Goal: Transaction & Acquisition: Purchase product/service

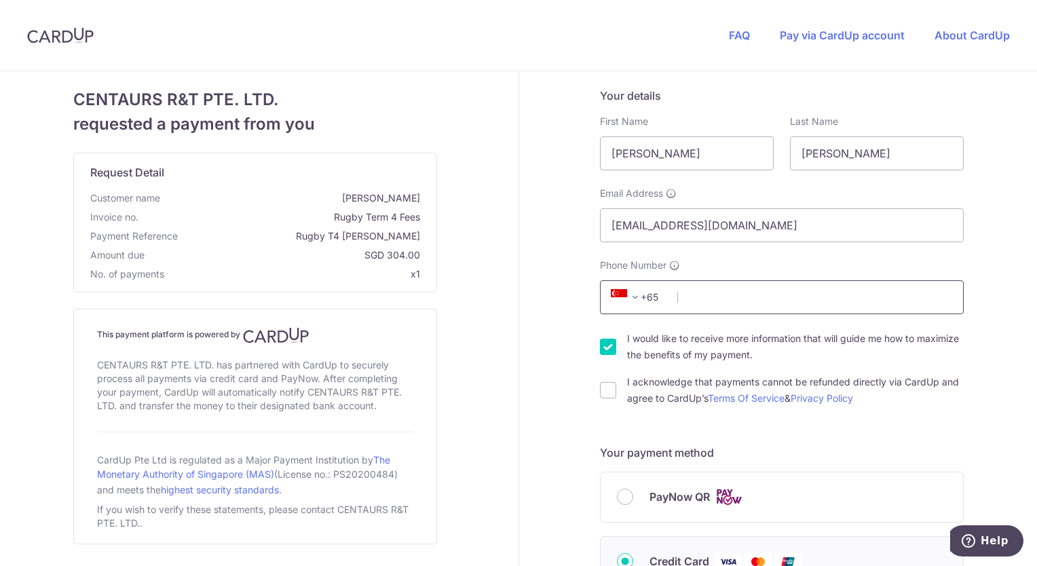
click at [717, 300] on input "Phone Number" at bounding box center [782, 297] width 364 height 34
type input "84488758"
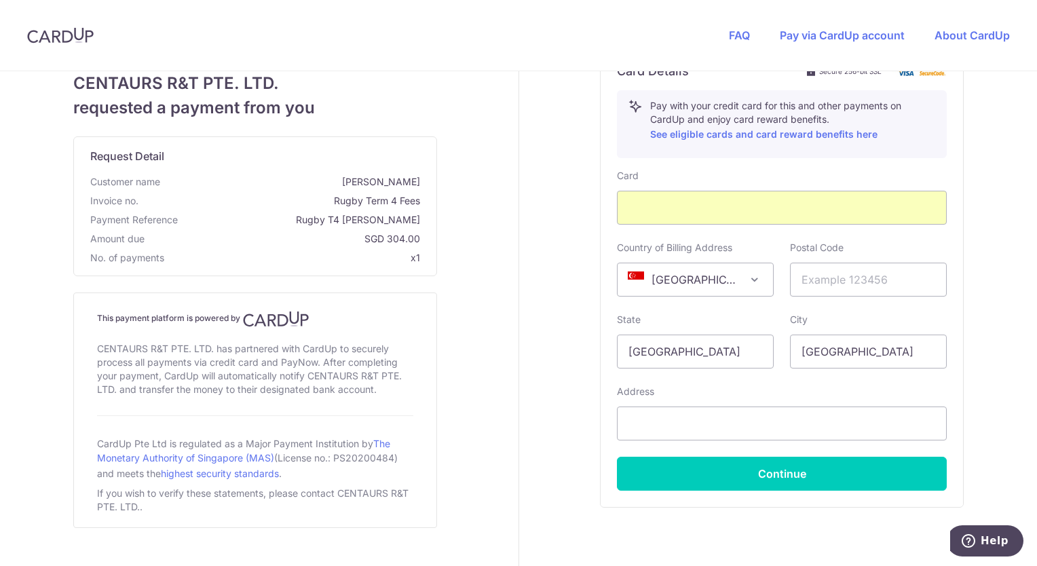
scroll to position [543, 0]
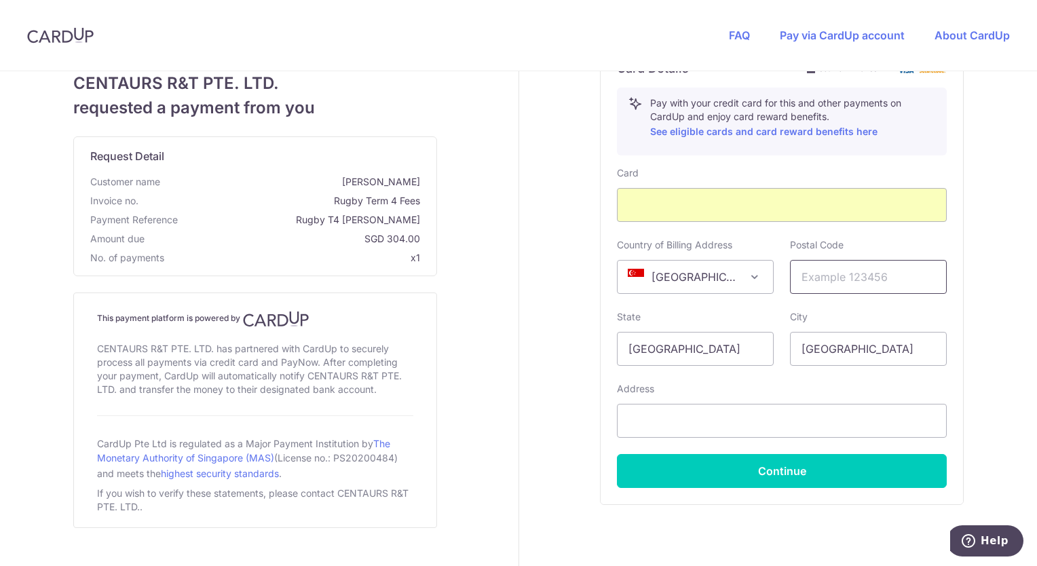
click at [817, 275] on input "text" at bounding box center [868, 277] width 157 height 34
type input "248925"
click at [519, 312] on div "Your details First Name [PERSON_NAME] Last Name [PERSON_NAME] Email Address [EM…" at bounding box center [782, 74] width 527 height 1092
click at [666, 413] on input "text" at bounding box center [782, 421] width 330 height 34
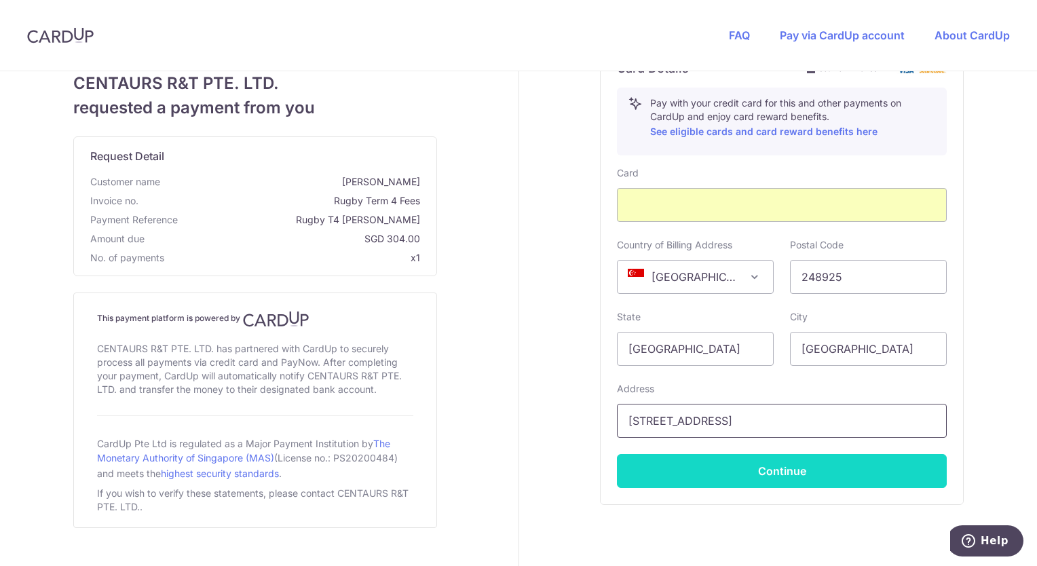
type input "[STREET_ADDRESS]"
click at [749, 467] on button "Continue" at bounding box center [782, 471] width 330 height 34
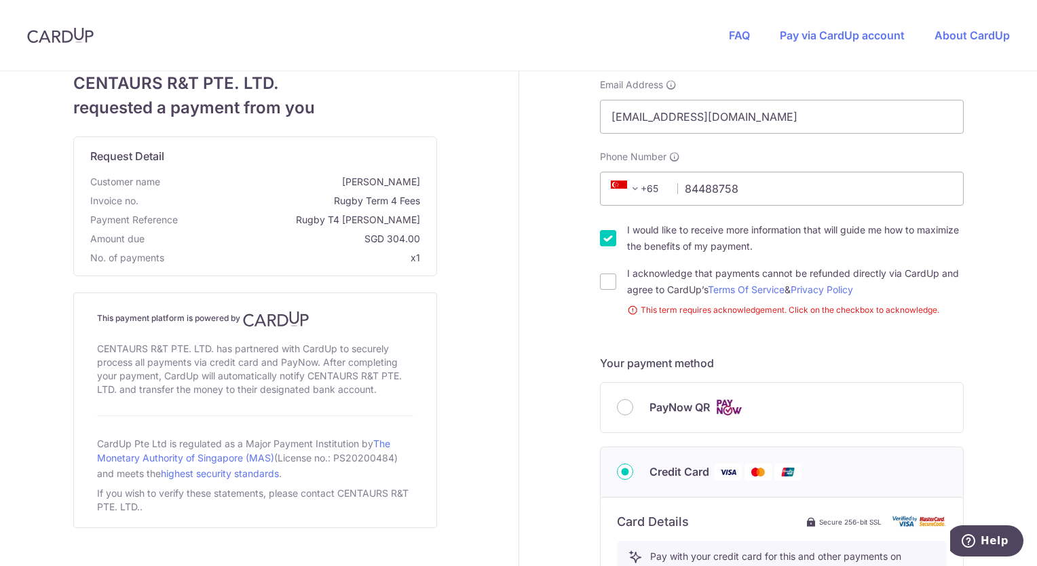
scroll to position [139, 0]
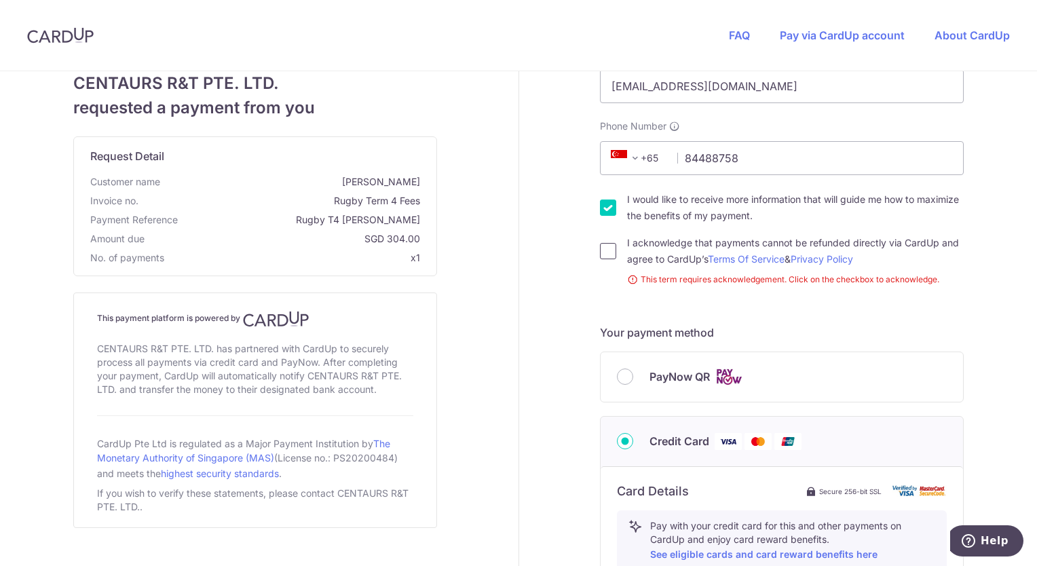
click at [605, 256] on input "I acknowledge that payments cannot be refunded directly via CardUp and agree to…" at bounding box center [608, 251] width 16 height 16
checkbox input "true"
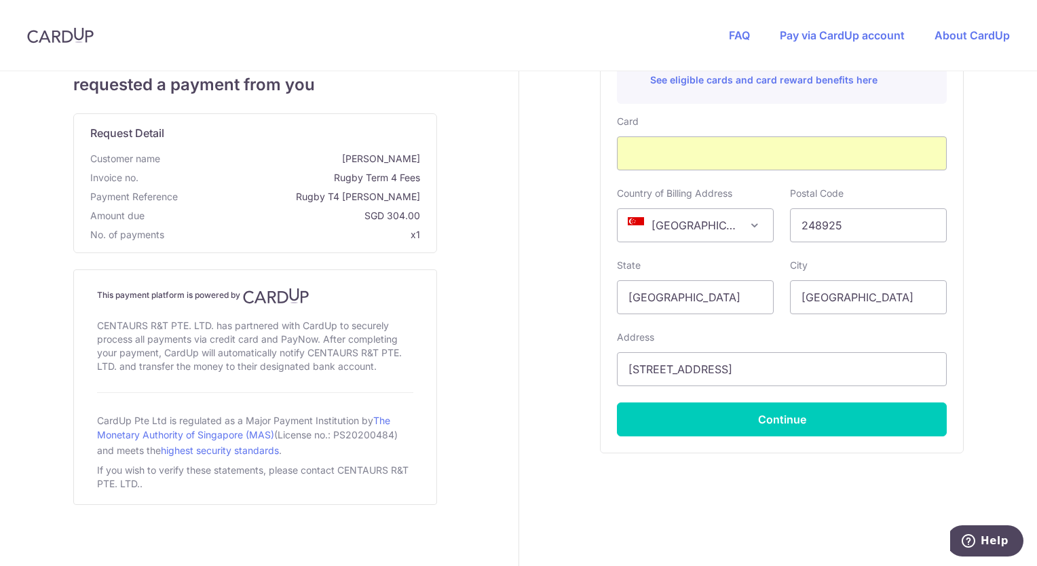
scroll to position [595, 0]
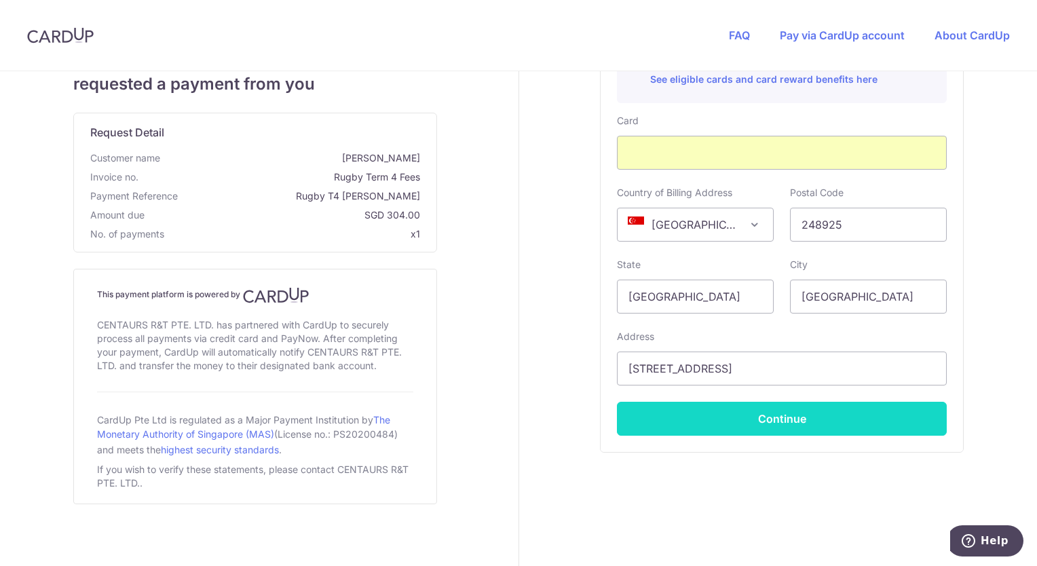
click at [761, 416] on button "Continue" at bounding box center [782, 419] width 330 height 34
type input "**** 6425"
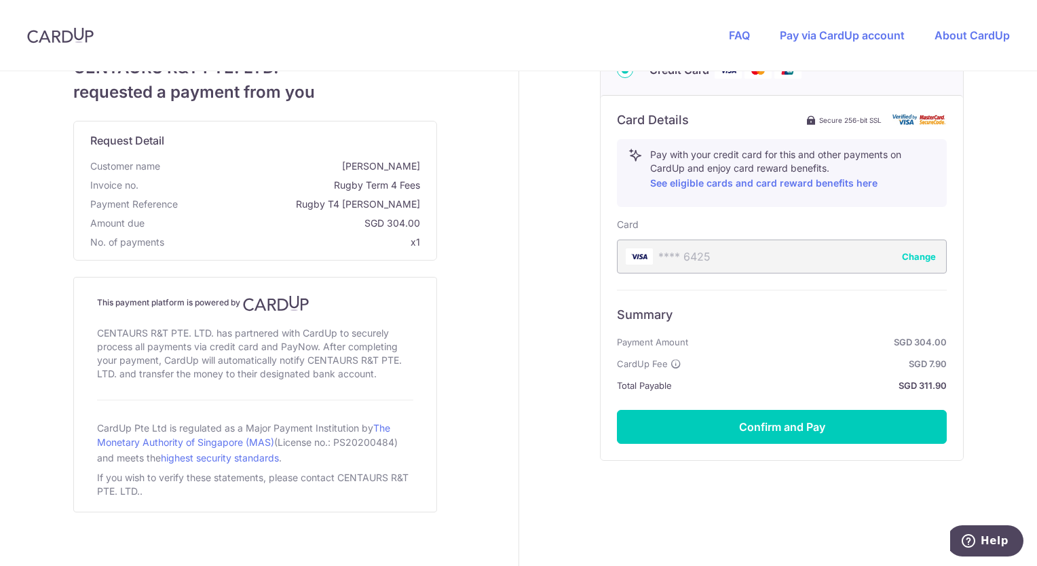
scroll to position [499, 0]
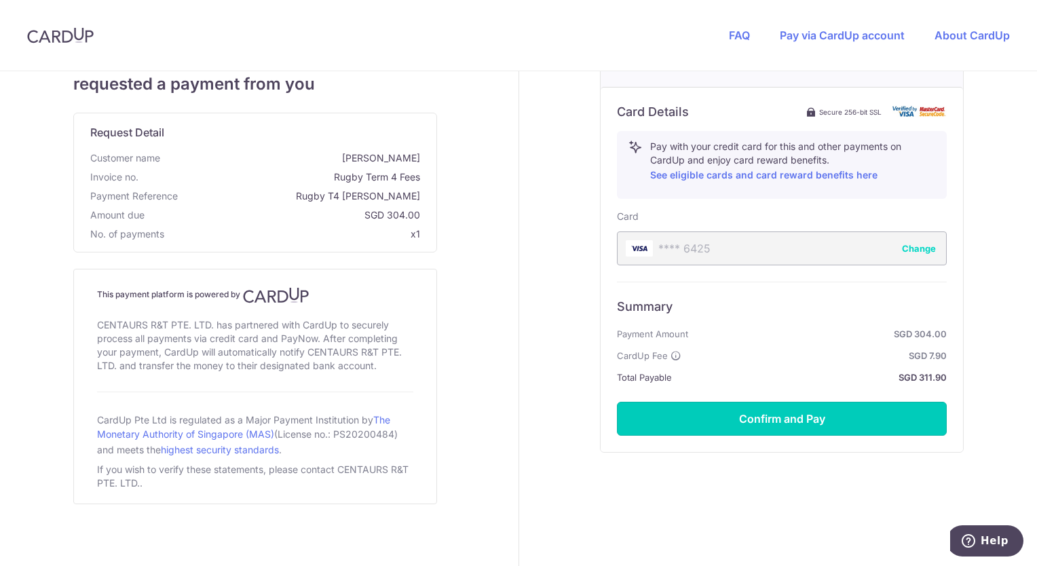
click at [761, 416] on button "Confirm and Pay" at bounding box center [782, 419] width 330 height 34
